Goal: Find specific page/section: Find specific page/section

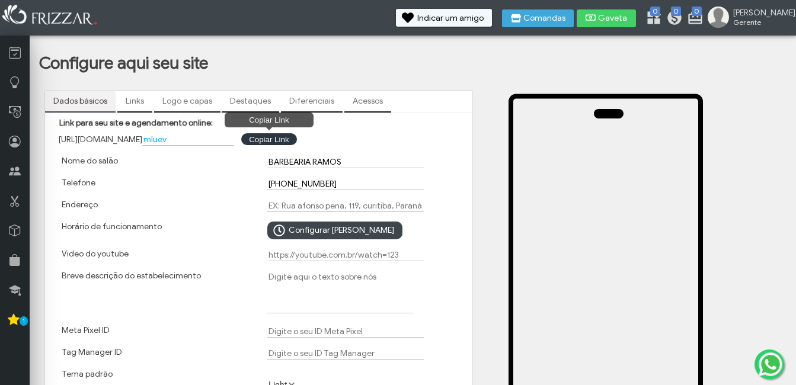
click at [293, 134] on button "Copiar Link Copiar Link" at bounding box center [268, 139] width 55 height 12
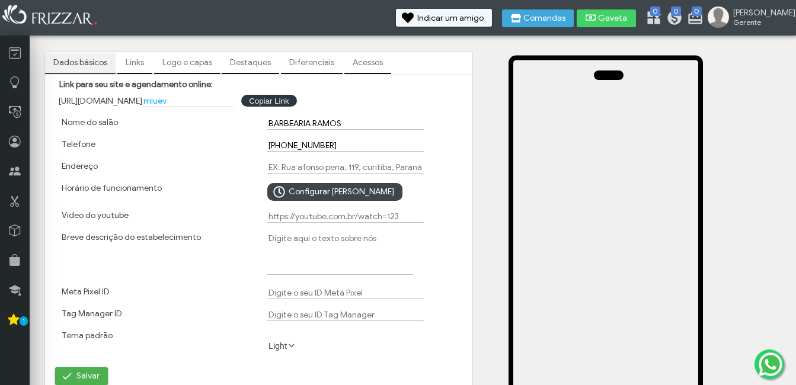
scroll to position [59, 0]
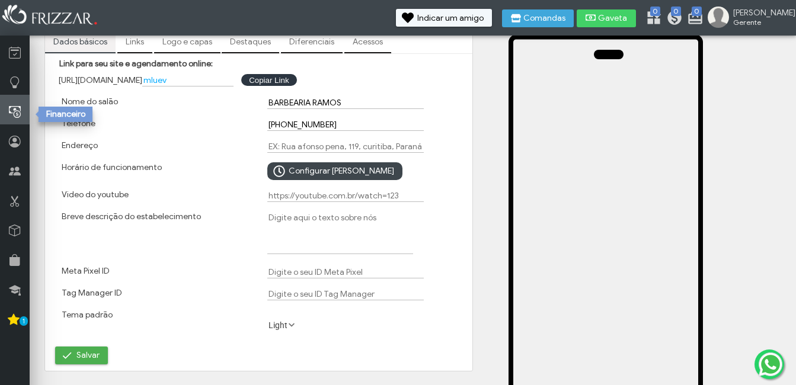
click at [21, 112] on link at bounding box center [15, 110] width 30 height 30
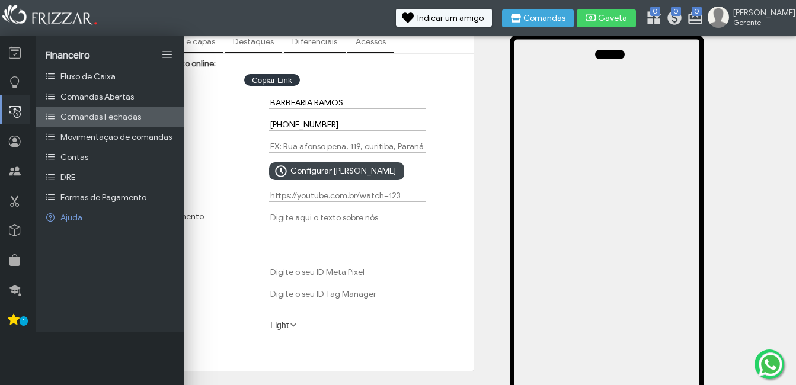
click at [122, 109] on link "Comandas Fechadas" at bounding box center [110, 117] width 148 height 20
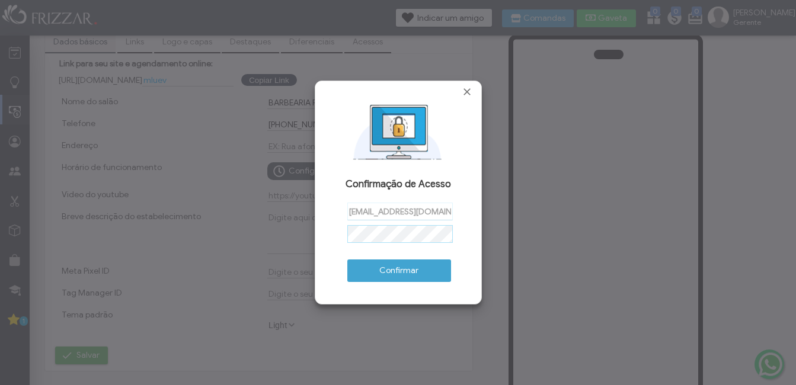
click at [374, 214] on div "[EMAIL_ADDRESS][DOMAIN_NAME]" at bounding box center [398, 212] width 102 height 18
click at [463, 92] on span "Fechar" at bounding box center [467, 92] width 12 height 12
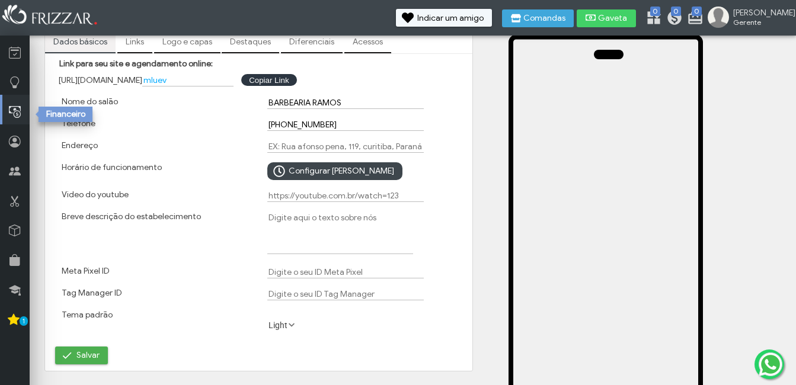
click at [17, 114] on icon at bounding box center [15, 112] width 12 height 15
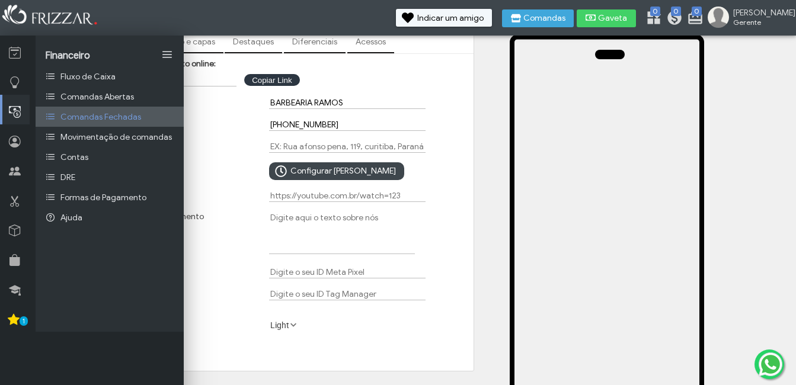
click at [111, 123] on link "Comandas Fechadas" at bounding box center [110, 117] width 148 height 20
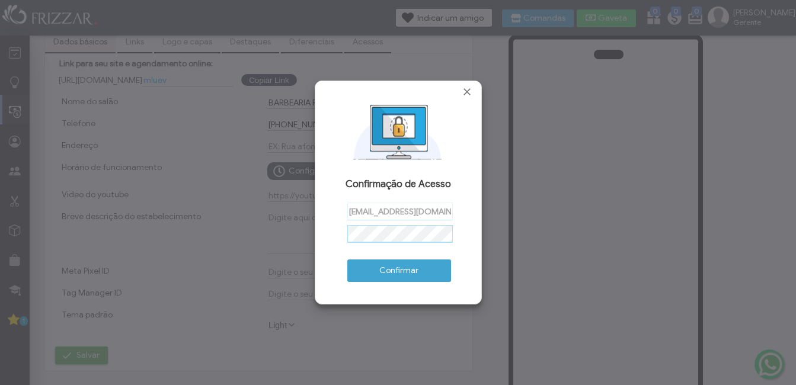
click at [347, 259] on button "Confirmar" at bounding box center [399, 270] width 104 height 23
